Goal: Information Seeking & Learning: Learn about a topic

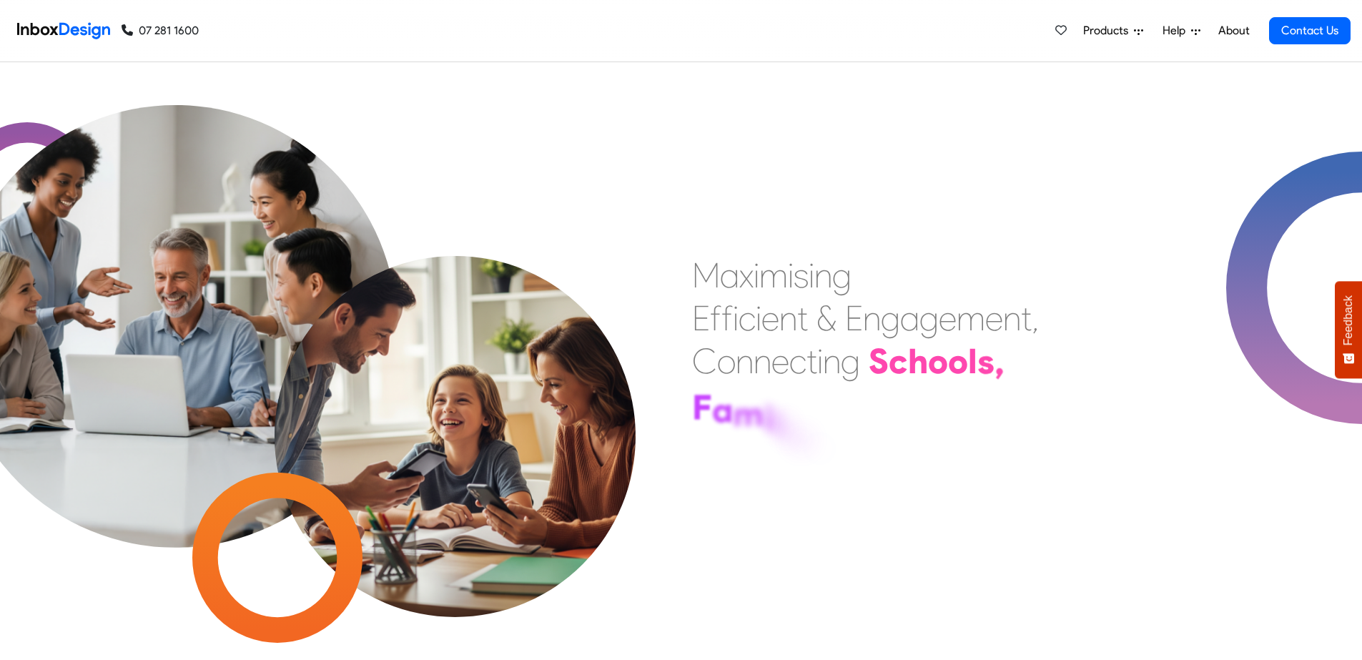
scroll to position [79, 0]
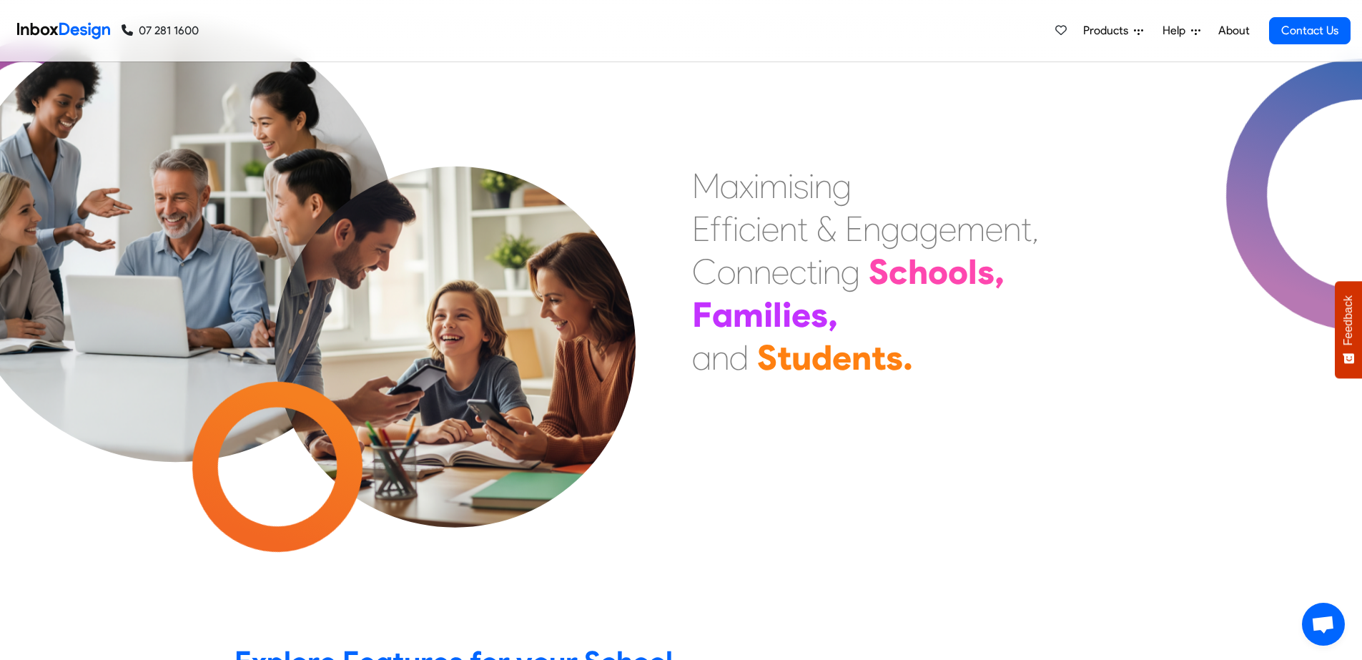
click at [1111, 33] on span "Products" at bounding box center [1108, 30] width 51 height 17
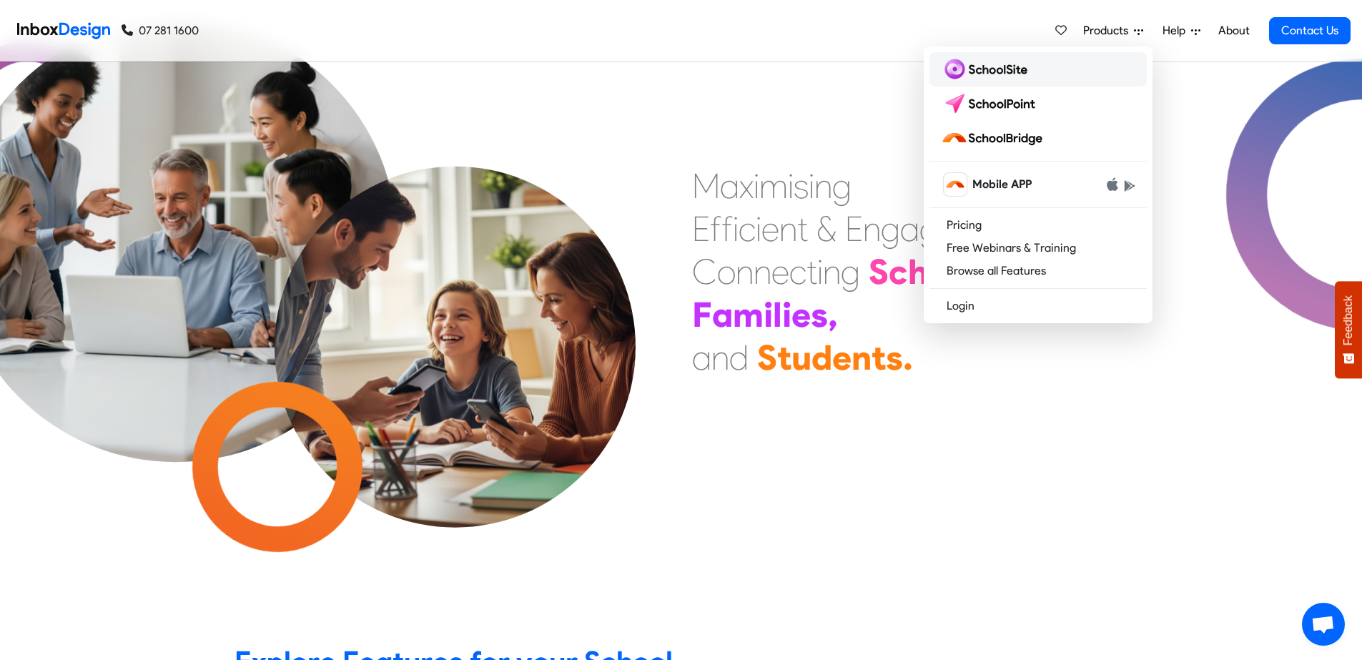
click at [1029, 73] on img at bounding box center [987, 69] width 92 height 23
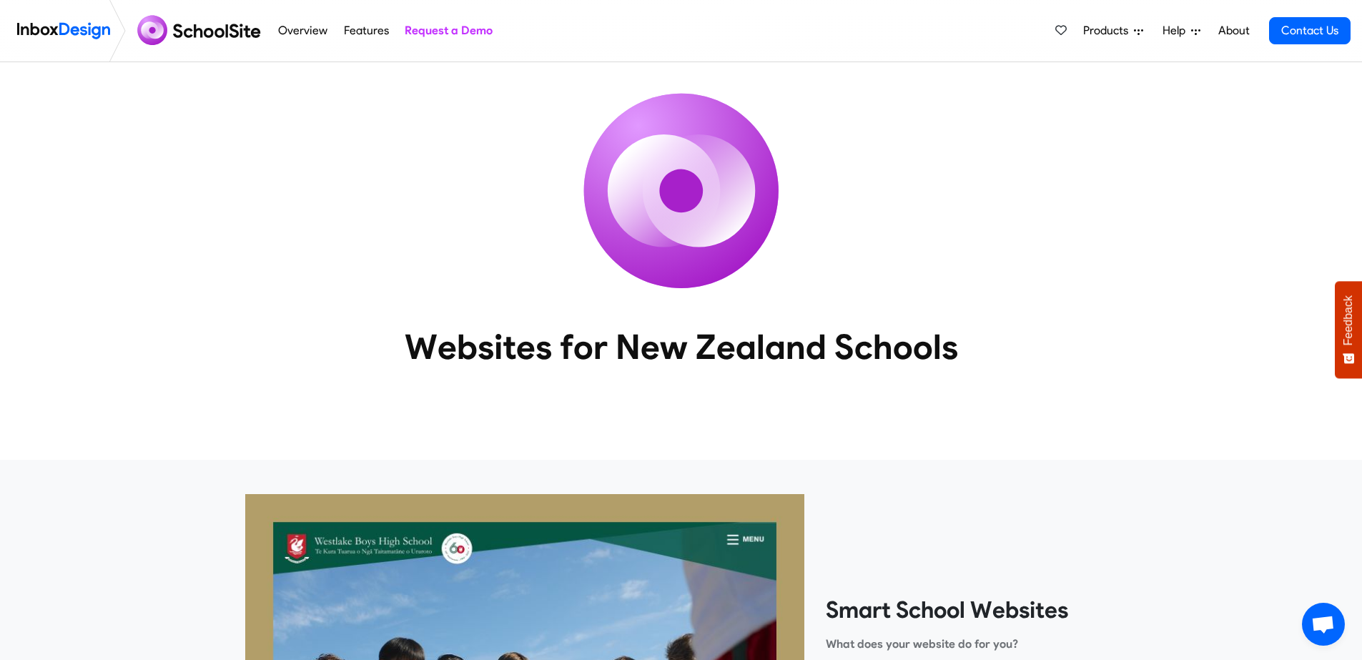
click at [1102, 31] on span "Products" at bounding box center [1108, 30] width 51 height 17
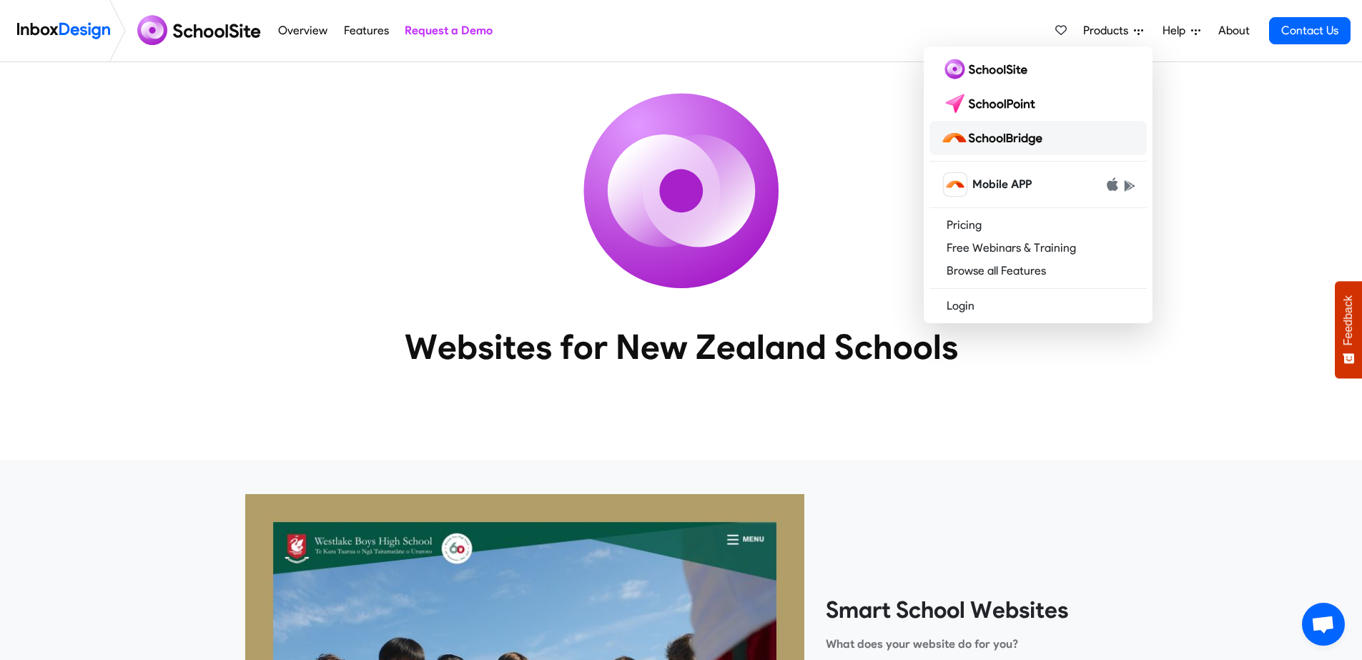
click at [1074, 135] on link at bounding box center [1037, 138] width 217 height 34
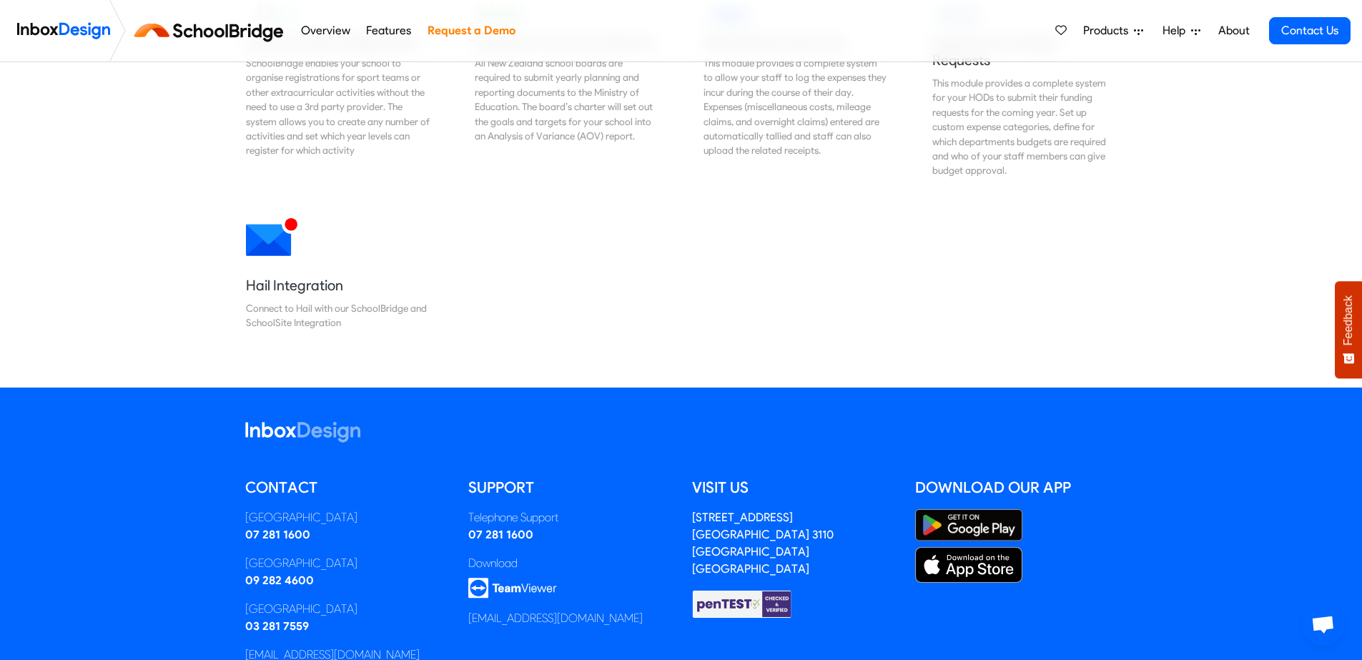
scroll to position [1387, 0]
